Goal: Task Accomplishment & Management: Use online tool/utility

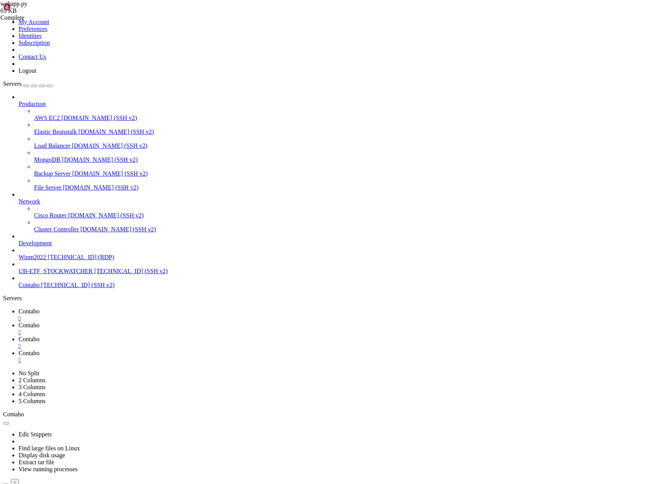
scroll to position [7531, 0]
click at [39, 322] on span "Contabo" at bounding box center [29, 325] width 21 height 7
click at [39, 308] on span "Contabo" at bounding box center [29, 311] width 21 height 7
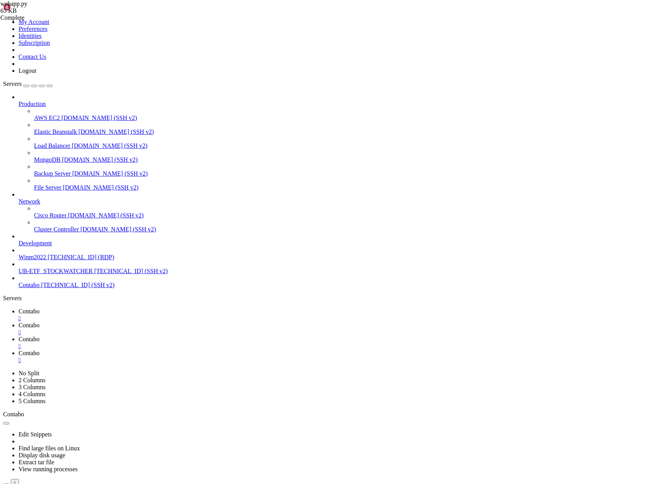
click at [8, 483] on x-row at bounding box center [284, 493] width 556 height 7
click at [39, 350] on span "Contabo" at bounding box center [29, 353] width 21 height 7
click at [39, 308] on span "Contabo" at bounding box center [29, 311] width 21 height 7
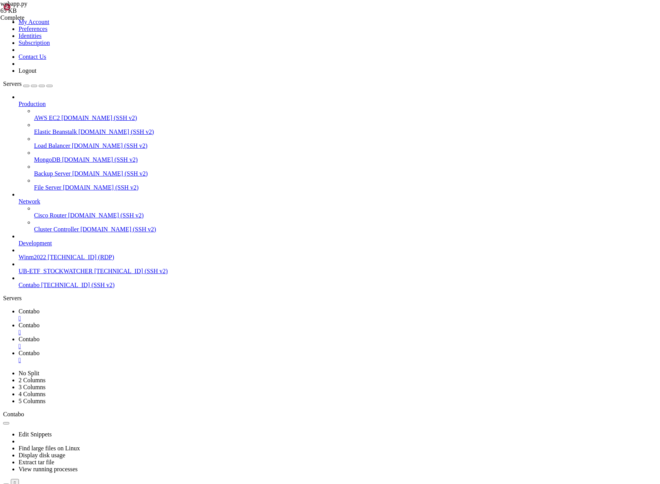
drag, startPoint x: 7, startPoint y: 596, endPoint x: 151, endPoint y: 915, distance: 350.5
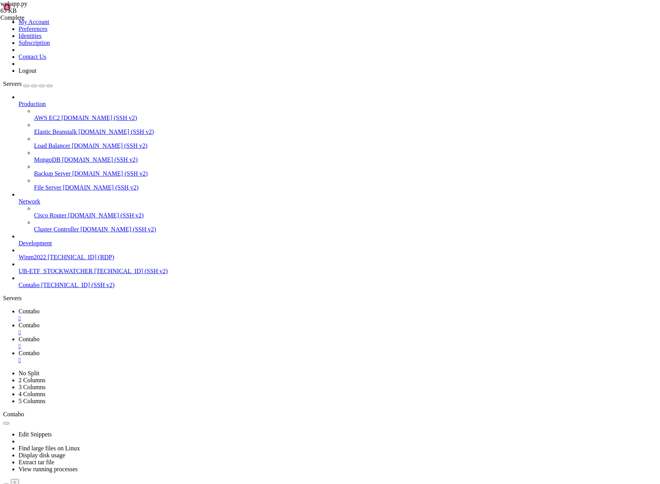
scroll to position [9306, 0]
drag, startPoint x: 179, startPoint y: 672, endPoint x: 7, endPoint y: 558, distance: 206.5
click at [39, 350] on span "Contabo" at bounding box center [29, 353] width 21 height 7
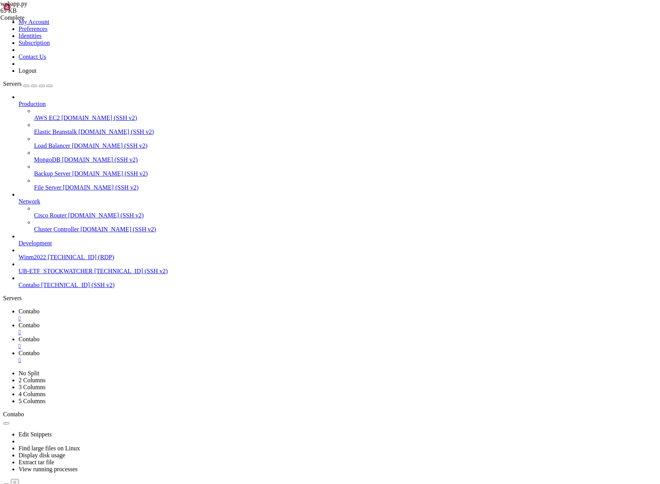
scroll to position [12181, 0]
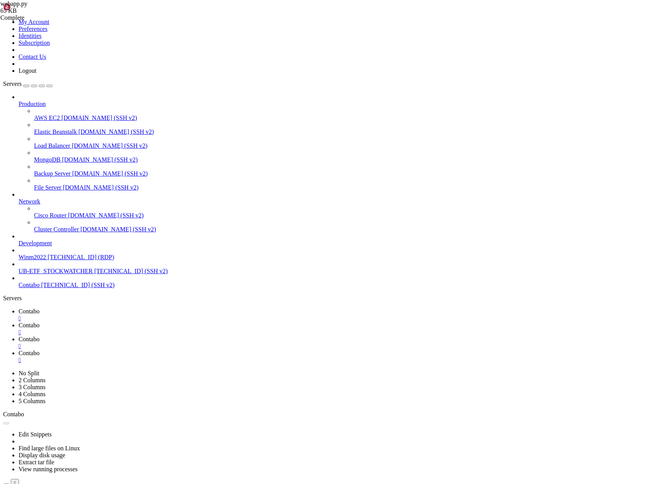
click at [39, 336] on span "Contabo" at bounding box center [29, 339] width 21 height 7
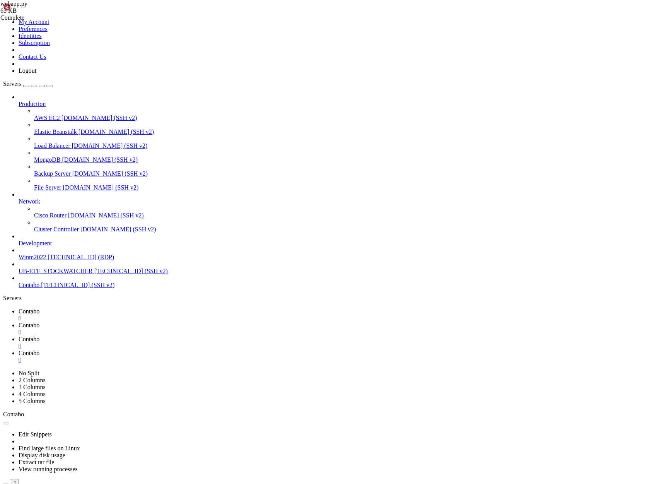
click at [235, 343] on div "" at bounding box center [338, 346] width 638 height 7
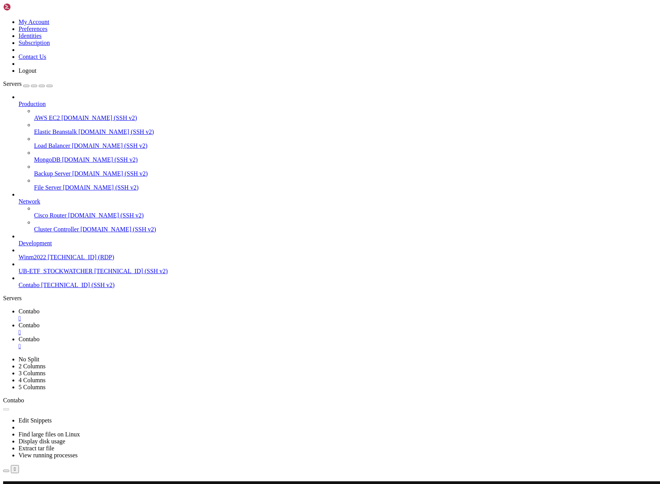
click at [188, 329] on div "" at bounding box center [338, 332] width 638 height 7
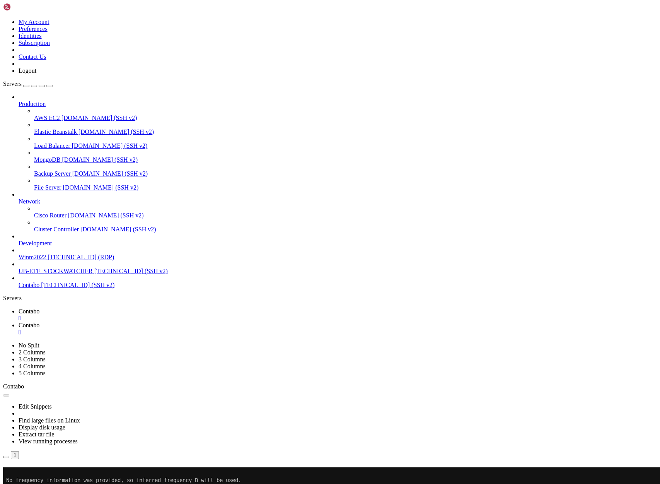
click at [39, 322] on span "Contabo" at bounding box center [29, 325] width 21 height 7
click at [39, 308] on span "Contabo" at bounding box center [29, 311] width 21 height 7
click at [34, 474] on button "Reconnect" at bounding box center [18, 478] width 31 height 8
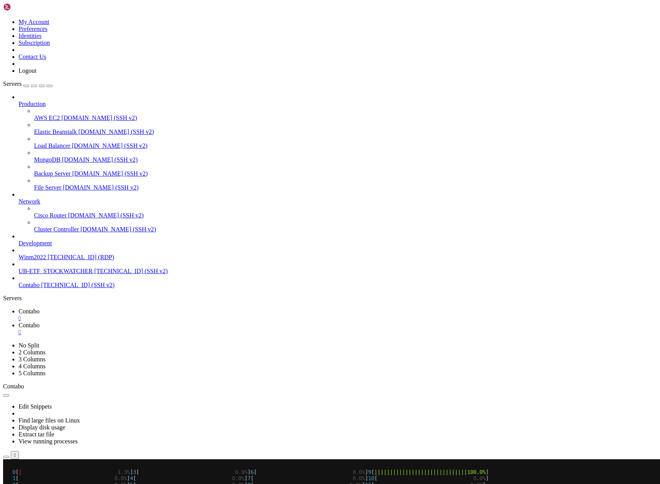
scroll to position [630, 0]
